Goal: Task Accomplishment & Management: Manage account settings

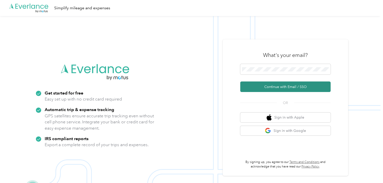
click at [274, 86] on button "Continue with Email / SSO" at bounding box center [285, 86] width 90 height 11
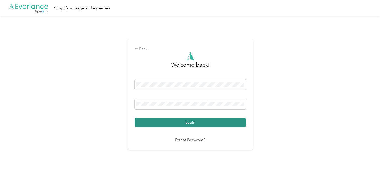
click at [190, 121] on button "Login" at bounding box center [189, 122] width 111 height 9
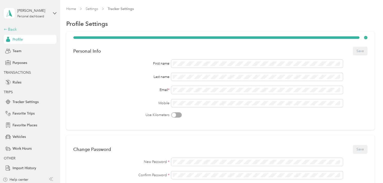
click at [4, 31] on div "Back" at bounding box center [29, 29] width 50 height 6
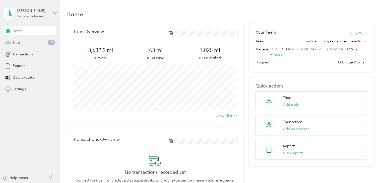
click at [9, 43] on icon at bounding box center [8, 43] width 6 height 6
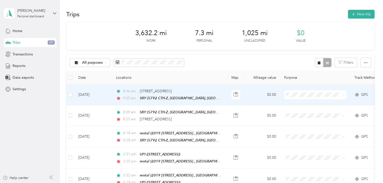
click at [327, 104] on span "Enbridge Employee Services Canada Inc." at bounding box center [330, 103] width 68 height 5
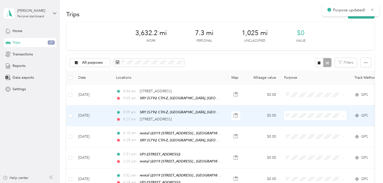
click at [343, 115] on icon at bounding box center [343, 116] width 2 height 2
click at [333, 125] on li "Enbridge Employee Services Canada Inc." at bounding box center [326, 124] width 84 height 9
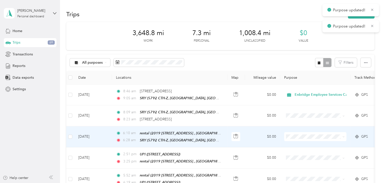
click at [343, 137] on icon at bounding box center [343, 137] width 2 height 2
click at [333, 146] on span "Enbridge Employee Services Canada Inc." at bounding box center [330, 144] width 68 height 5
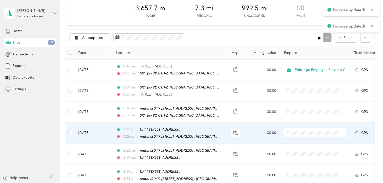
scroll to position [25, 0]
click at [343, 132] on icon at bounding box center [343, 133] width 2 height 2
click at [333, 141] on span "Enbridge Employee Services Canada Inc." at bounding box center [330, 139] width 68 height 5
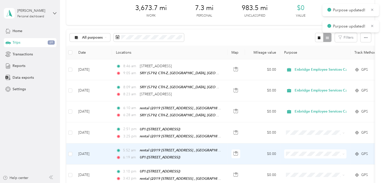
click at [341, 151] on span at bounding box center [342, 154] width 4 height 6
click at [344, 153] on span at bounding box center [315, 153] width 62 height 9
click at [343, 153] on icon at bounding box center [343, 154] width 2 height 2
click at [338, 160] on span "Enbridge Employee Services Canada Inc." at bounding box center [330, 160] width 68 height 5
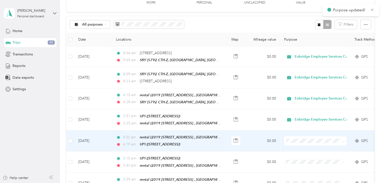
scroll to position [50, 0]
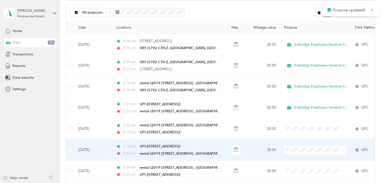
click at [344, 146] on span at bounding box center [315, 149] width 62 height 9
click at [342, 149] on icon at bounding box center [343, 150] width 2 height 2
click at [333, 155] on span "Enbridge Employee Services Canada Inc." at bounding box center [330, 155] width 68 height 5
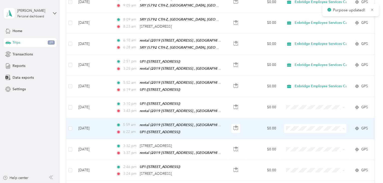
scroll to position [100, 0]
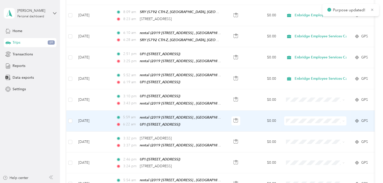
click at [345, 118] on span at bounding box center [315, 120] width 62 height 9
click at [343, 120] on icon at bounding box center [343, 121] width 2 height 2
click at [336, 127] on span "Enbridge Employee Services Canada Inc." at bounding box center [330, 126] width 68 height 5
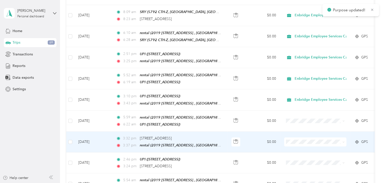
click at [343, 141] on icon at bounding box center [343, 142] width 2 height 2
click at [335, 148] on span "Enbridge Employee Services Canada Inc." at bounding box center [330, 146] width 68 height 5
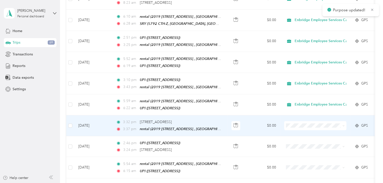
scroll to position [125, 0]
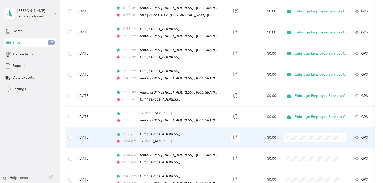
click at [344, 137] on icon at bounding box center [343, 138] width 2 height 2
click at [336, 144] on li "Enbridge Employee Services Canada Inc." at bounding box center [326, 143] width 84 height 9
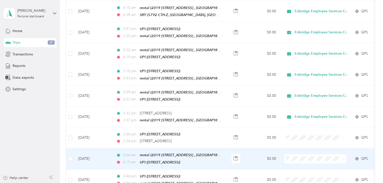
click at [341, 156] on span at bounding box center [342, 159] width 4 height 6
click at [344, 158] on icon at bounding box center [343, 158] width 2 height 1
click at [330, 166] on li "Enbridge Employee Services Canada Inc." at bounding box center [326, 163] width 84 height 9
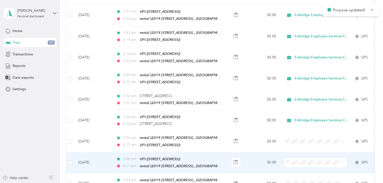
scroll to position [150, 0]
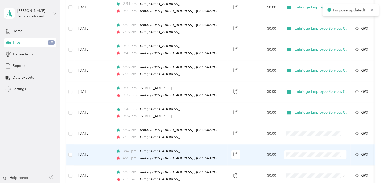
click at [343, 154] on icon at bounding box center [343, 155] width 2 height 2
click at [333, 159] on span "Enbridge Employee Services Canada Inc." at bounding box center [330, 159] width 68 height 5
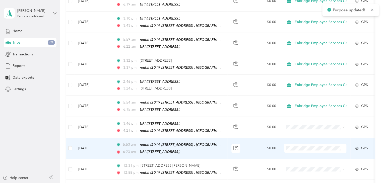
scroll to position [201, 0]
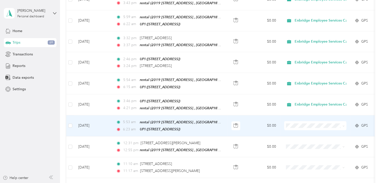
click at [92, 120] on td "[DATE]" at bounding box center [93, 125] width 38 height 21
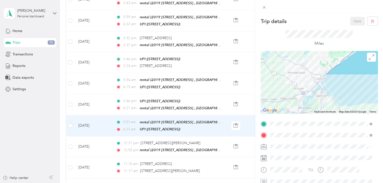
click at [88, 103] on div "Trip details Save This trip cannot be edited because it is either under review,…" at bounding box center [191, 91] width 383 height 183
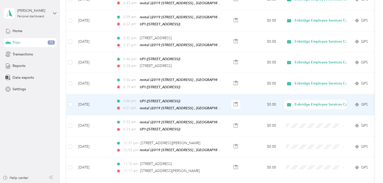
click at [88, 100] on td "[DATE]" at bounding box center [93, 104] width 38 height 21
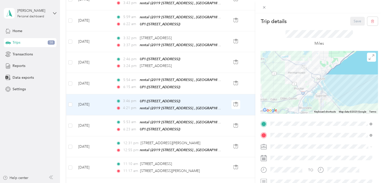
click at [91, 78] on div "Trip details Save This trip cannot be edited because it is either under review,…" at bounding box center [191, 91] width 383 height 183
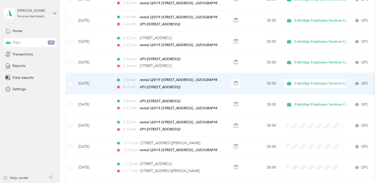
click at [91, 79] on td "[DATE]" at bounding box center [93, 83] width 38 height 21
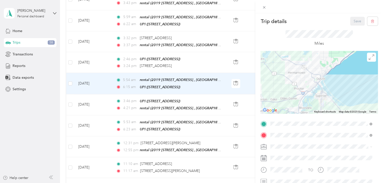
click at [91, 58] on div "Trip details Save This trip cannot be edited because it is either under review,…" at bounding box center [191, 91] width 383 height 183
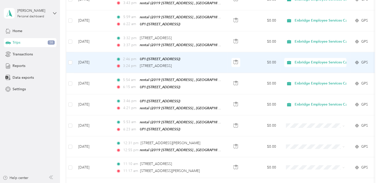
click at [91, 58] on td "[DATE]" at bounding box center [93, 62] width 38 height 21
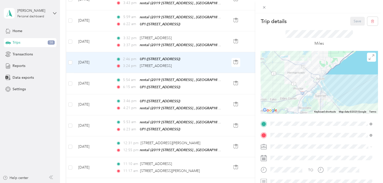
click at [81, 37] on div "Trip details Save This trip cannot be edited because it is either under review,…" at bounding box center [191, 91] width 383 height 183
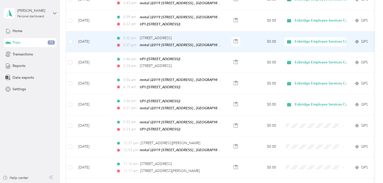
click at [81, 37] on td "[DATE]" at bounding box center [93, 41] width 38 height 21
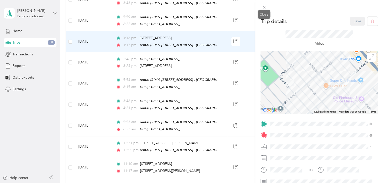
click at [265, 10] on div "Close" at bounding box center [263, 14] width 13 height 9
click at [264, 8] on icon at bounding box center [264, 7] width 4 height 4
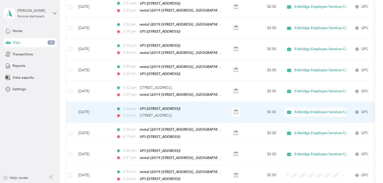
scroll to position [125, 0]
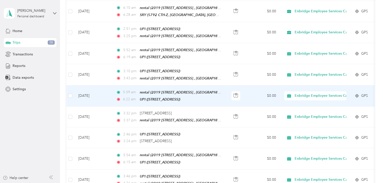
click at [85, 92] on td "[DATE]" at bounding box center [93, 95] width 38 height 21
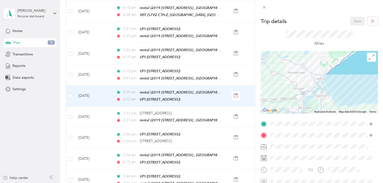
click at [86, 73] on div "Trip details Save This trip cannot be edited because it is either under review,…" at bounding box center [191, 91] width 383 height 183
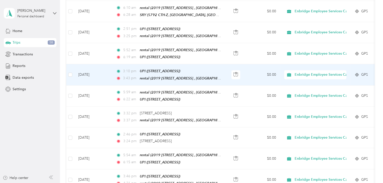
click at [86, 72] on td "[DATE]" at bounding box center [93, 74] width 38 height 21
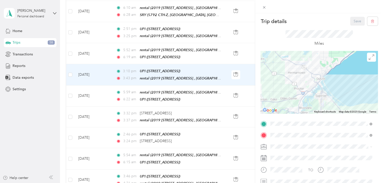
click at [85, 53] on div "Trip details Save This trip cannot be edited because it is either under review,…" at bounding box center [191, 91] width 383 height 183
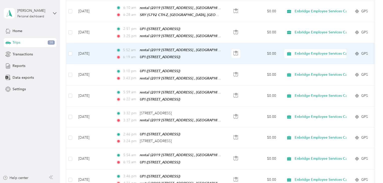
click at [85, 52] on td "[DATE]" at bounding box center [93, 53] width 38 height 21
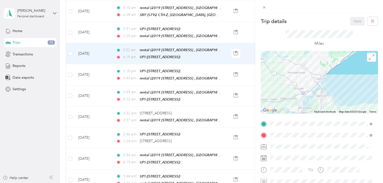
click at [92, 32] on div "Trip details Save This trip cannot be edited because it is either under review,…" at bounding box center [191, 91] width 383 height 183
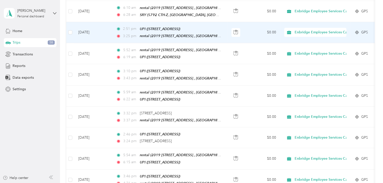
click at [92, 32] on td "[DATE]" at bounding box center [93, 32] width 38 height 21
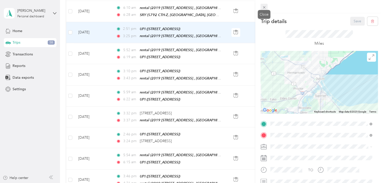
click at [263, 7] on icon at bounding box center [264, 7] width 4 height 4
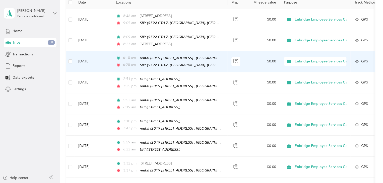
scroll to position [50, 0]
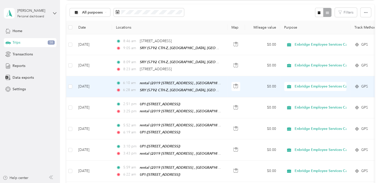
click at [88, 86] on td "[DATE]" at bounding box center [93, 86] width 38 height 21
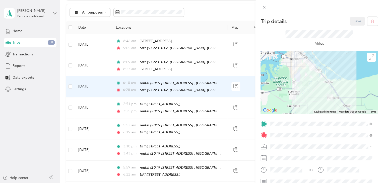
click at [90, 64] on div "Trip details Save This trip cannot be edited because it is either under review,…" at bounding box center [191, 91] width 383 height 183
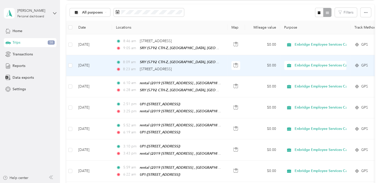
click at [86, 64] on td "[DATE]" at bounding box center [93, 65] width 38 height 21
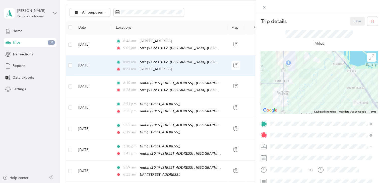
click at [85, 84] on div "Trip details Save This trip cannot be edited because it is either under review,…" at bounding box center [191, 91] width 383 height 183
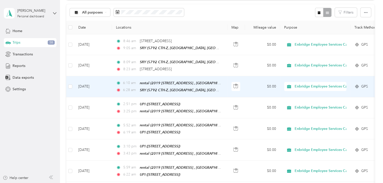
click at [85, 86] on td "[DATE]" at bounding box center [93, 86] width 38 height 21
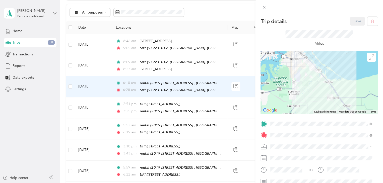
click at [84, 65] on div "Trip details Save This trip cannot be edited because it is either under review,…" at bounding box center [191, 91] width 383 height 183
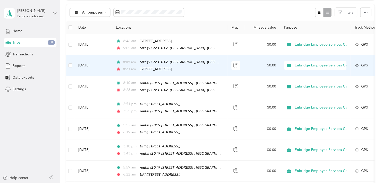
click at [84, 65] on td "[DATE]" at bounding box center [93, 65] width 38 height 21
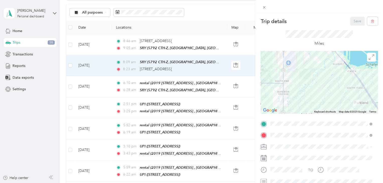
click at [88, 45] on div "Trip details Save This trip cannot be edited because it is either under review,…" at bounding box center [191, 91] width 383 height 183
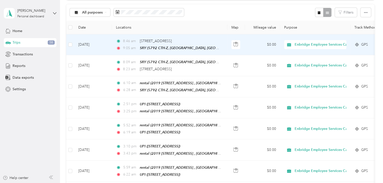
click at [88, 45] on td "[DATE]" at bounding box center [93, 44] width 38 height 21
